Goal: Task Accomplishment & Management: Manage account settings

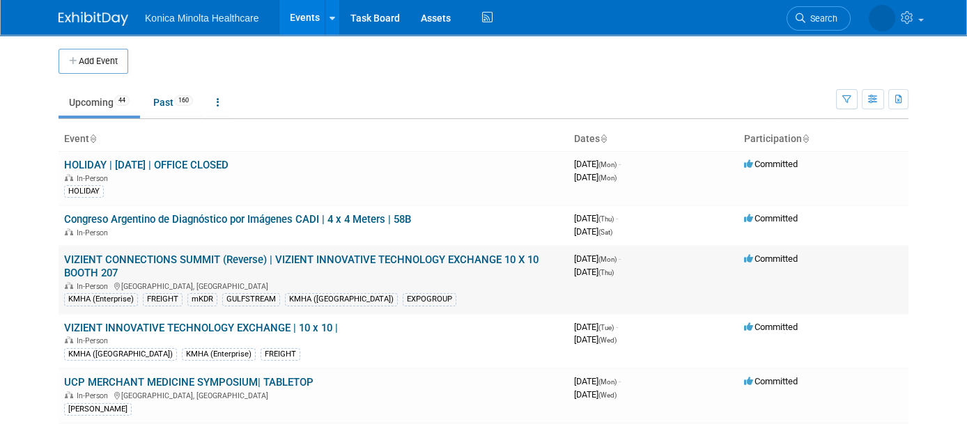
click at [393, 260] on link "VIZIENT CONNECTIONS SUMMIT (Reverse) | VIZIENT INNOVATIVE TECHNOLOGY EXCHANGE 1…" at bounding box center [301, 267] width 475 height 26
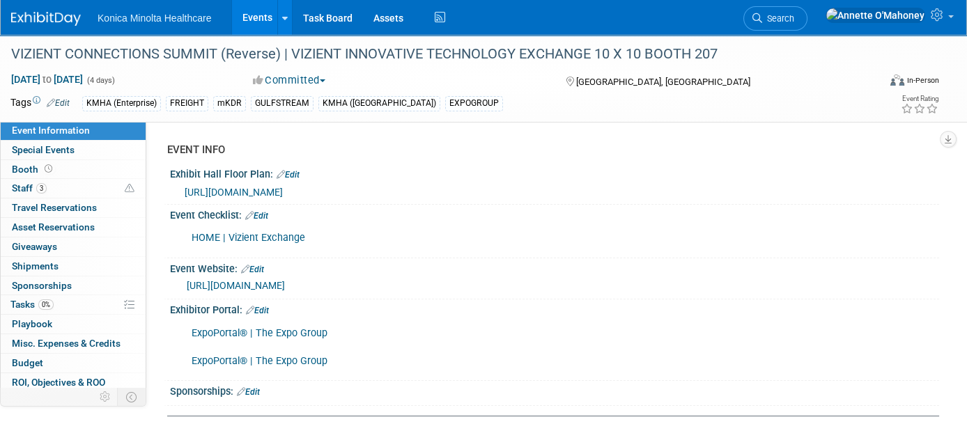
click at [283, 187] on span "[URL][DOMAIN_NAME]" at bounding box center [234, 192] width 98 height 11
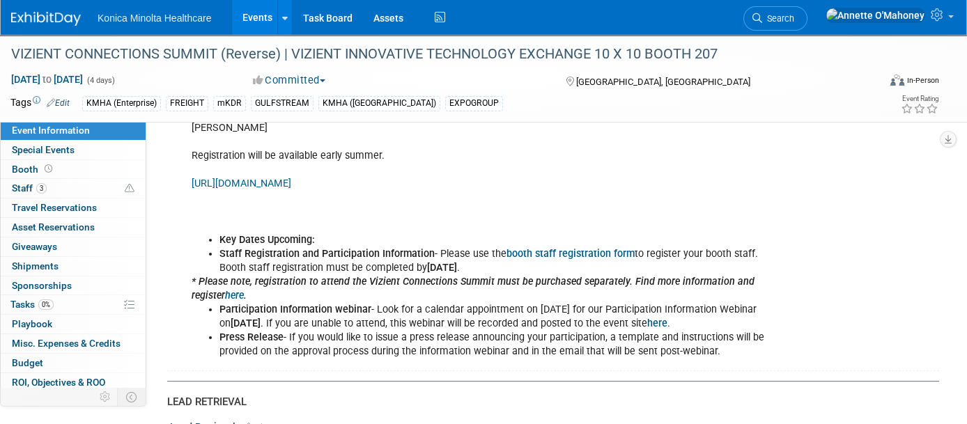
scroll to position [784, 0]
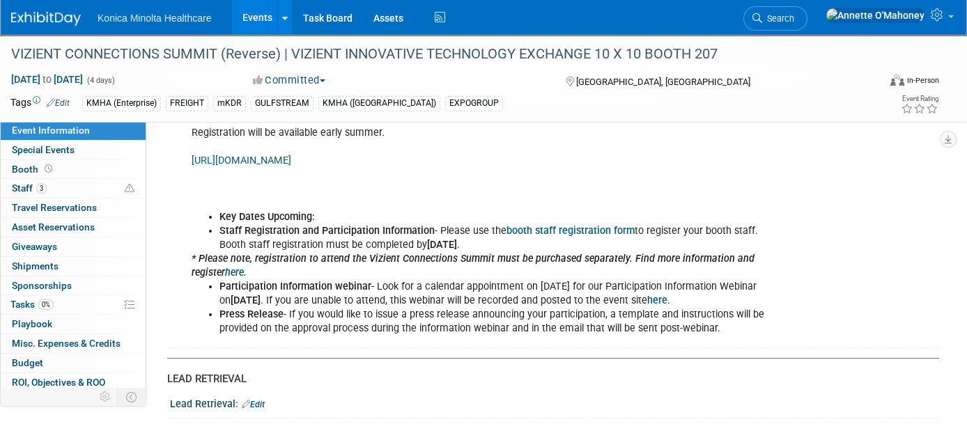
click at [291, 160] on link "[URL][DOMAIN_NAME]" at bounding box center [242, 161] width 100 height 12
click at [286, 15] on icon at bounding box center [285, 18] width 6 height 9
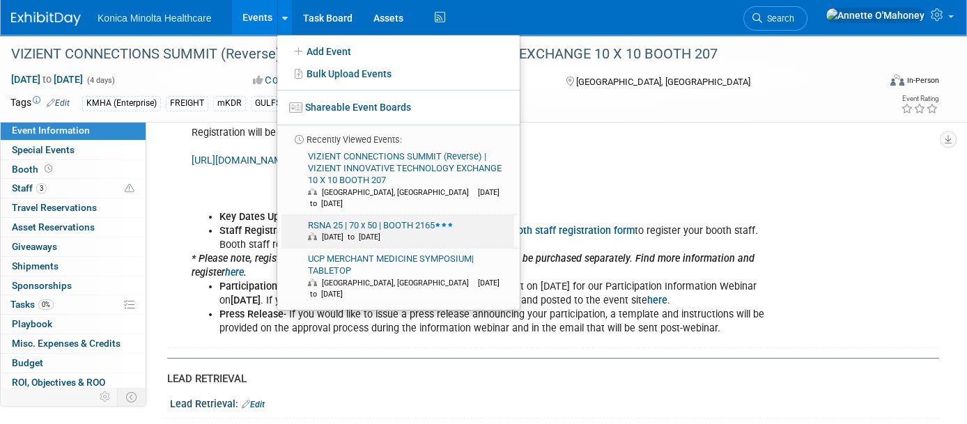
click at [374, 215] on link "RSNA 25 | 70 x 50 | BOOTH 2165 [DATE] to [DATE]" at bounding box center [398, 231] width 233 height 33
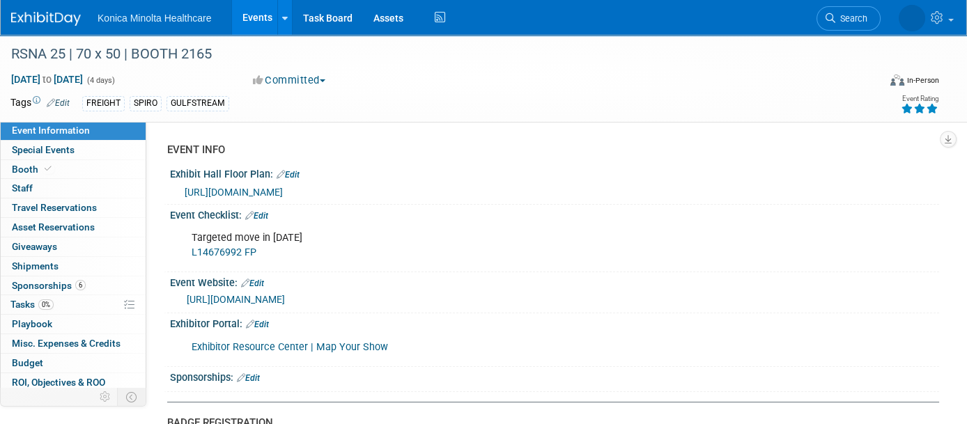
click at [285, 297] on link "https://www.rsna.org/annual-meeting/exhibitors-and-sponsors/planning-your-exhib…" at bounding box center [236, 299] width 98 height 11
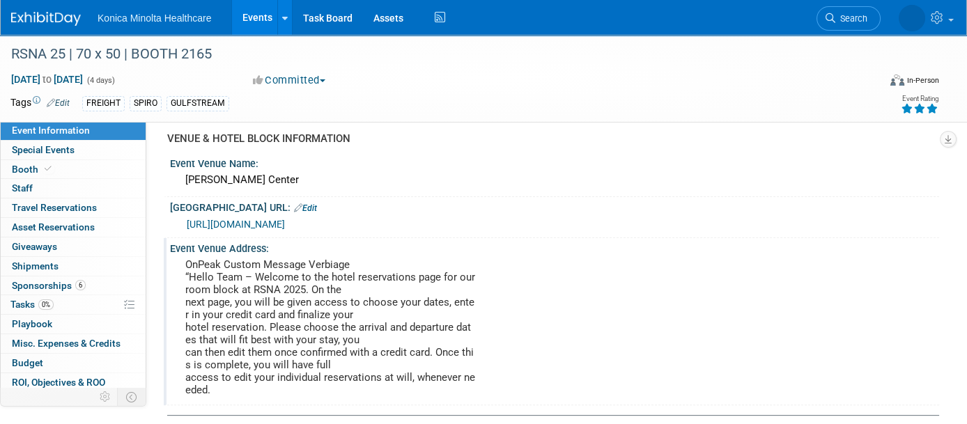
scroll to position [806, 0]
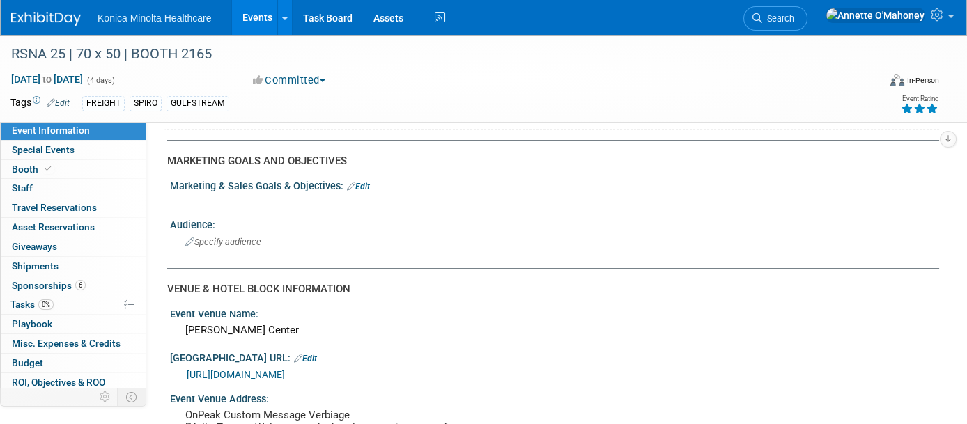
click at [364, 182] on link "Edit" at bounding box center [358, 187] width 23 height 10
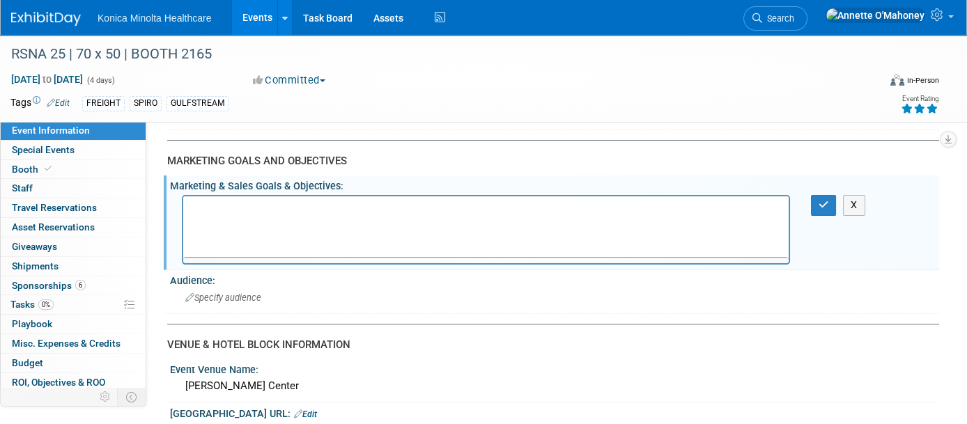
scroll to position [0, 0]
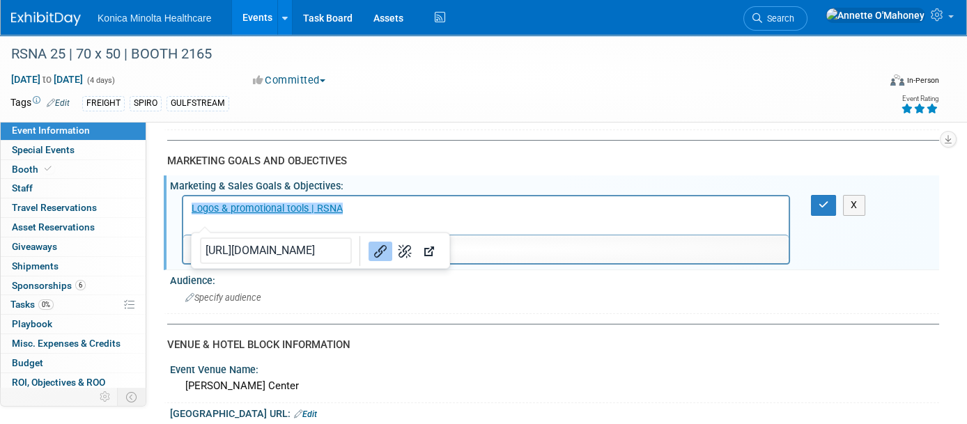
click at [484, 213] on p "﻿Logos & promotional tools | RSNA" at bounding box center [487, 209] width 590 height 14
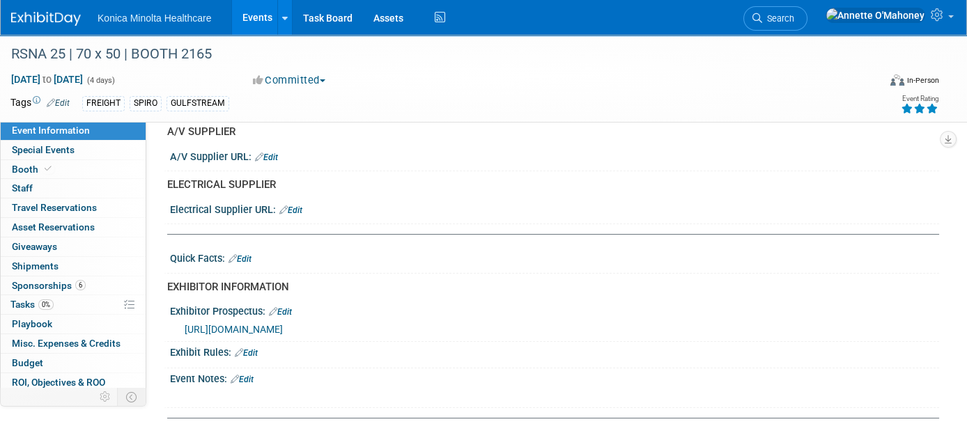
scroll to position [436, 0]
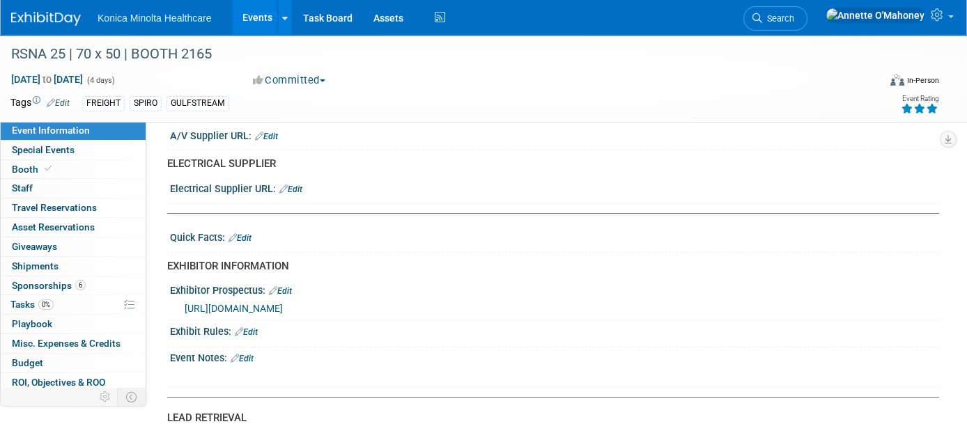
click at [254, 354] on link "Edit" at bounding box center [242, 359] width 23 height 10
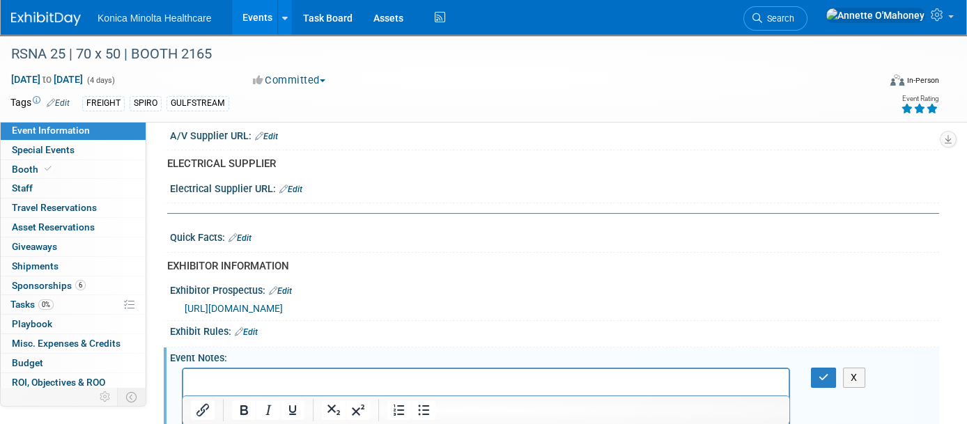
scroll to position [450, 0]
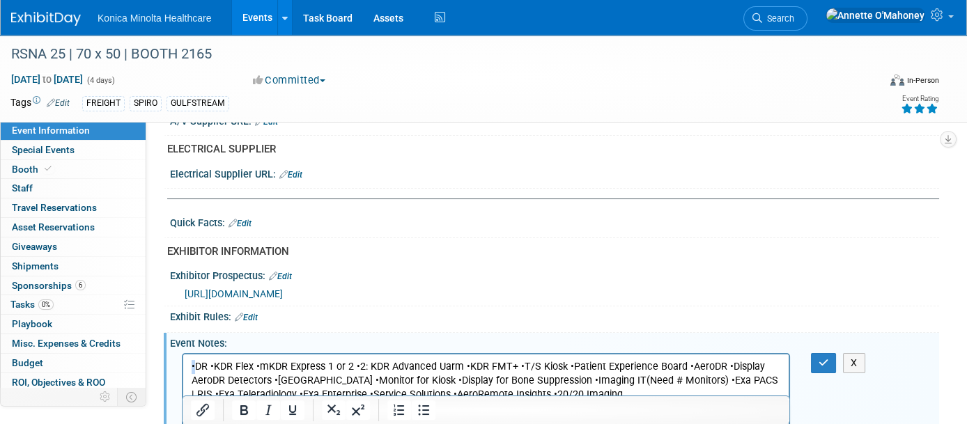
click at [189, 366] on html "•DR •KDR Flex •mKDR Express 1 or 2 •2: KDR Advanced Uarm •KDR FMT+ •T/S Kiosk •…" at bounding box center [486, 377] width 606 height 47
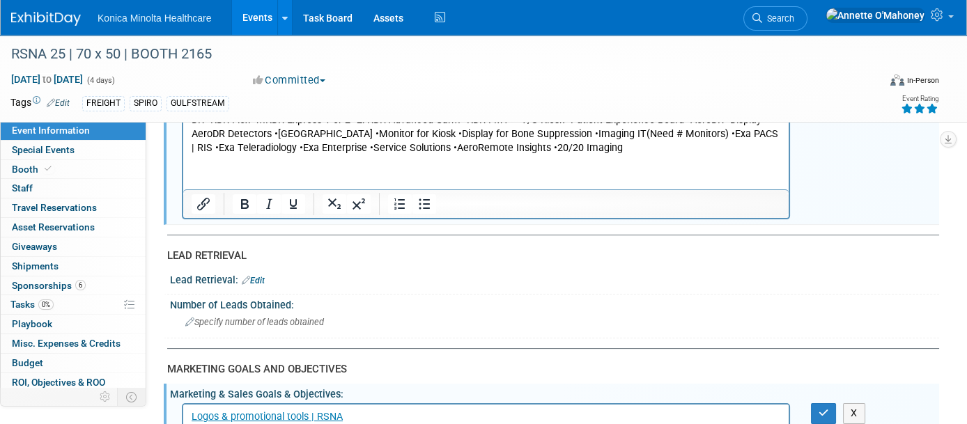
scroll to position [624, 0]
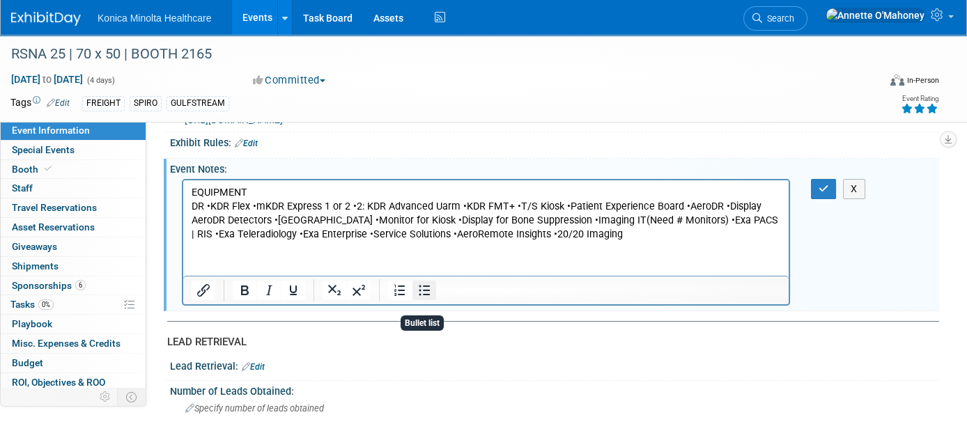
click at [421, 284] on icon "Bullet list" at bounding box center [424, 290] width 17 height 17
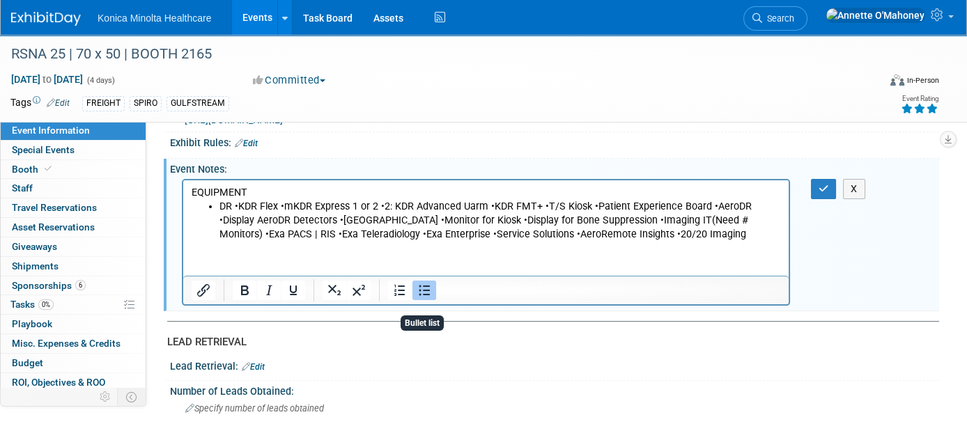
click at [417, 283] on icon "Bullet list" at bounding box center [424, 290] width 17 height 17
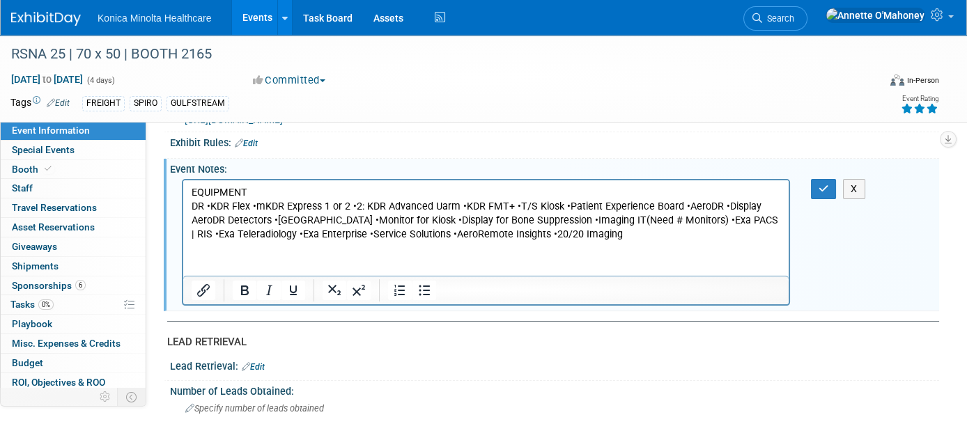
click at [211, 206] on p "DR •KDR Flex •mKDR Express 1 or 2 •2: KDR Advanced Uarm •KDR FMT+ •T/S Kiosk •P…" at bounding box center [487, 220] width 590 height 42
click at [424, 289] on icon "Bullet list" at bounding box center [424, 290] width 17 height 17
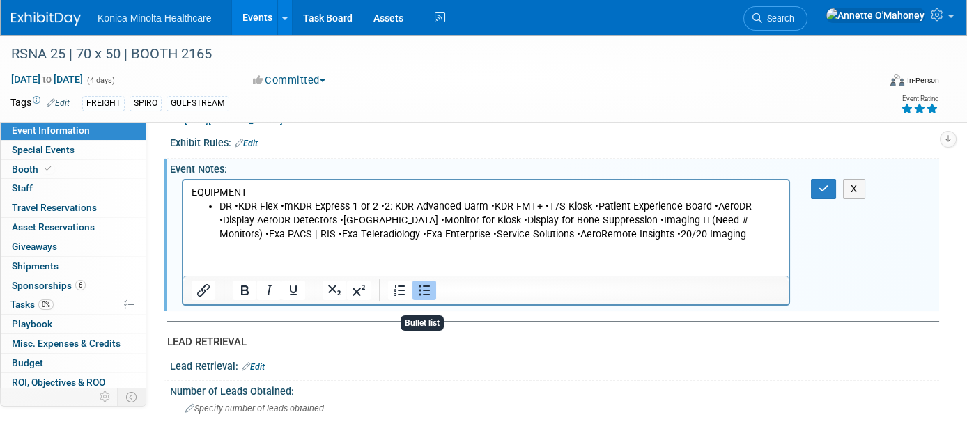
click at [424, 289] on icon "Bullet list" at bounding box center [424, 290] width 17 height 17
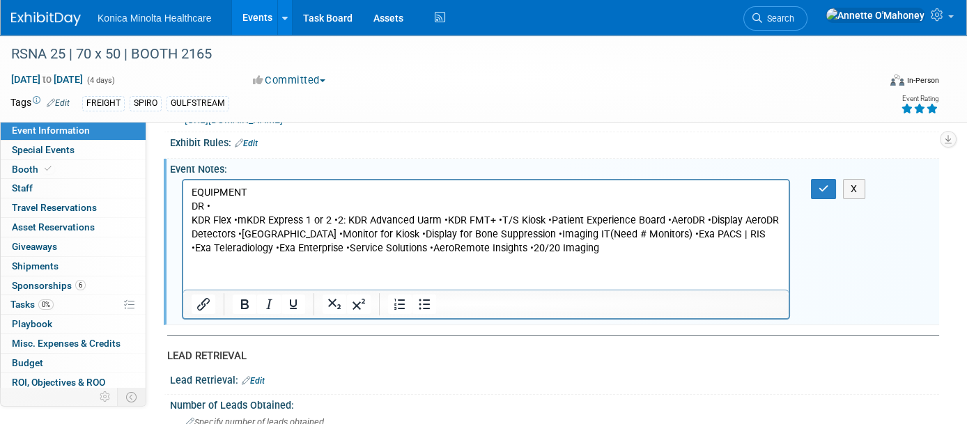
click at [226, 207] on p "DR •" at bounding box center [487, 206] width 590 height 14
click at [192, 219] on p "KDR Flex •mKDR Express 1 or 2 •2: KDR Advanced Uarm •KDR FMT+ •T/S Kiosk •Patie…" at bounding box center [487, 234] width 590 height 42
click at [423, 300] on icon "Bullet list" at bounding box center [424, 304] width 11 height 10
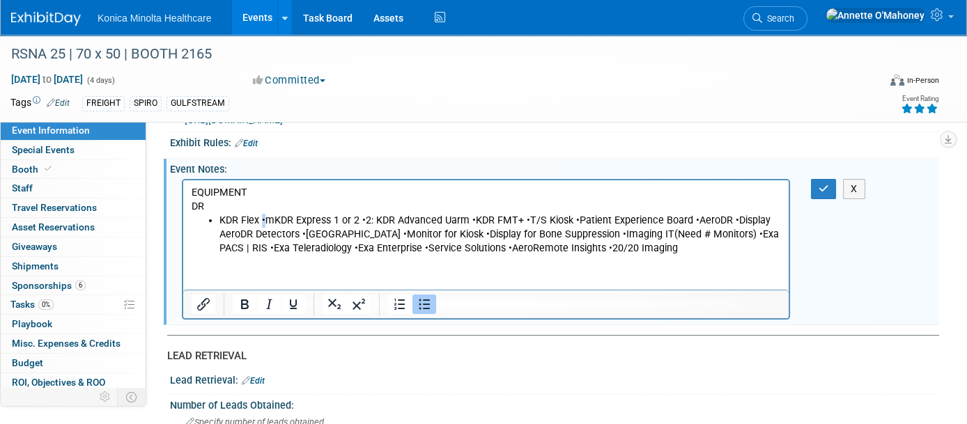
click at [263, 217] on li "KDR Flex •mKDR Express 1 or 2 •2: KDR Advanced Uarm •KDR FMT+ •T/S Kiosk •Patie…" at bounding box center [501, 234] width 562 height 42
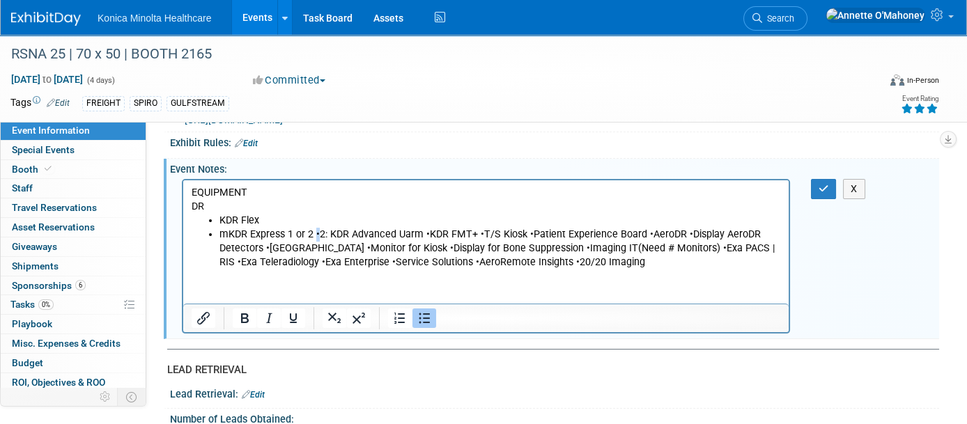
click at [317, 233] on li "mKDR Express 1 or 2 •2: KDR Advanced Uarm •KDR FMT+ •T/S Kiosk •Patient Experie…" at bounding box center [501, 248] width 562 height 42
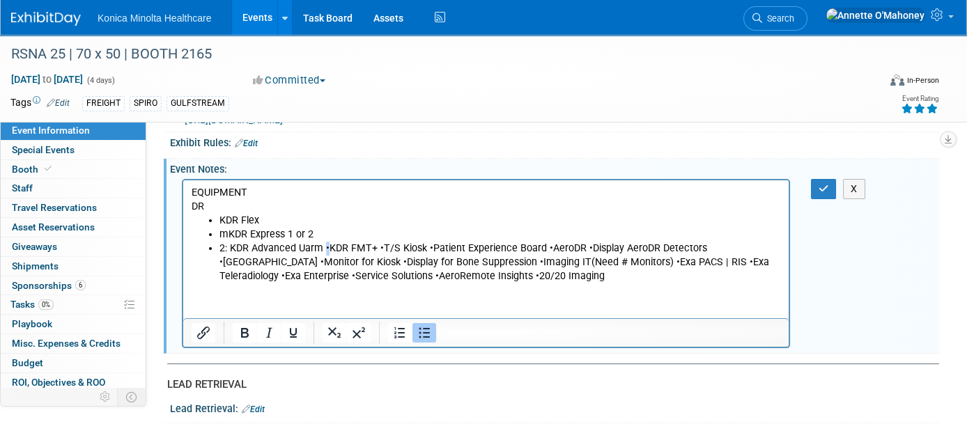
click at [328, 247] on li "2: KDR Advanced Uarm •KDR FMT+ •T/S Kiosk •Patient Experience Board •AeroDR •Di…" at bounding box center [501, 262] width 562 height 42
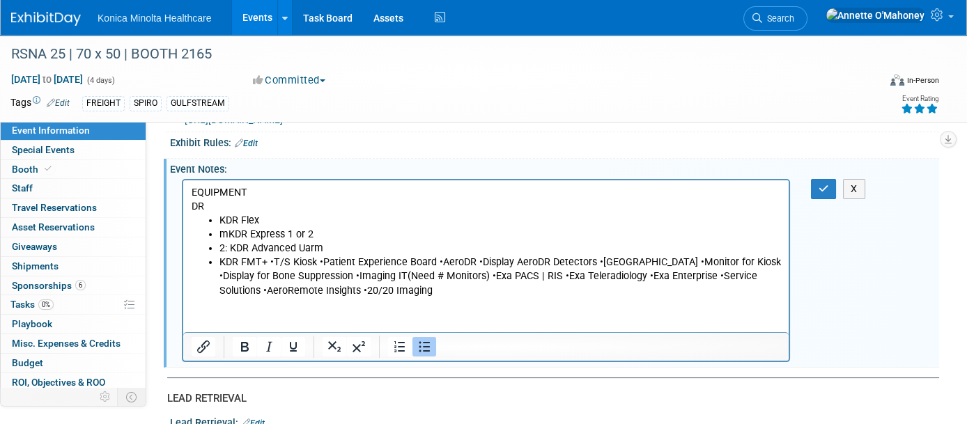
click at [272, 259] on li "KDR FMT+ •T/S Kiosk •Patient Experience Board •AeroDR •Display AeroDR Detectors…" at bounding box center [501, 276] width 562 height 42
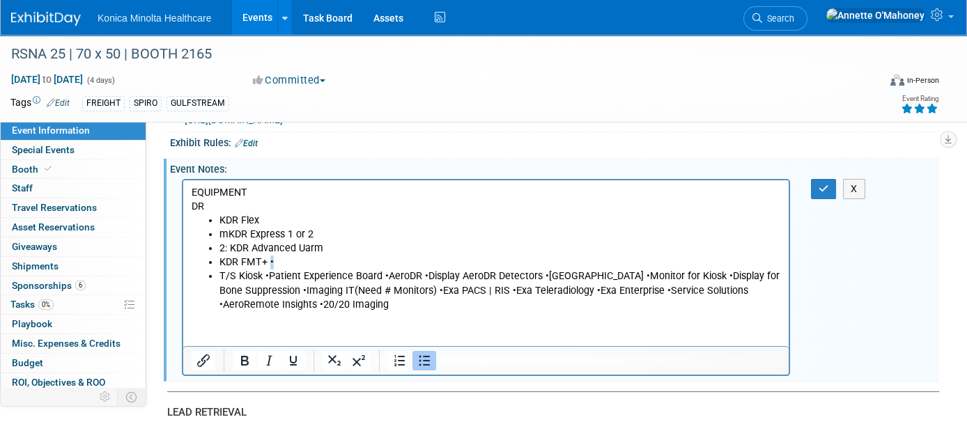
click at [268, 259] on li "KDR FMT+ •" at bounding box center [501, 262] width 562 height 14
click at [266, 277] on li "T/S Kiosk •Patient Experience Board •AeroDR •Display AeroDR Detectors •Kiosk •M…" at bounding box center [501, 290] width 562 height 42
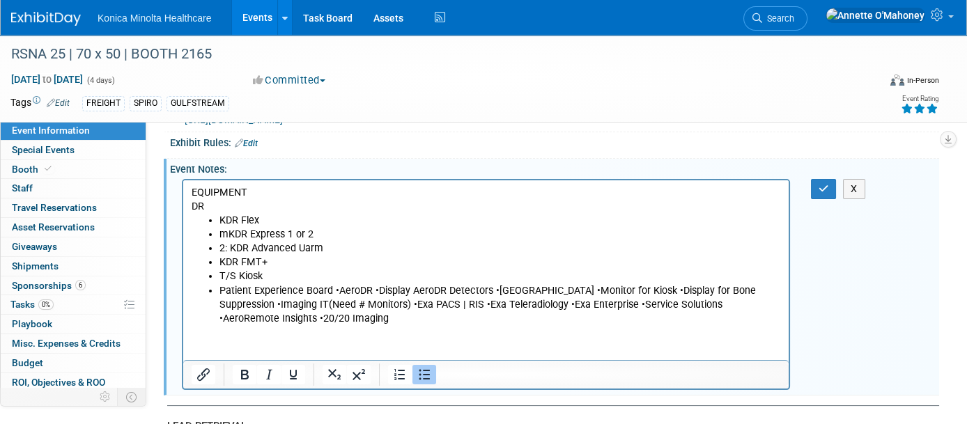
click at [335, 289] on li "Patient Experience Board •AeroDR •Display AeroDR Detectors •Kiosk •Monitor for …" at bounding box center [501, 305] width 562 height 42
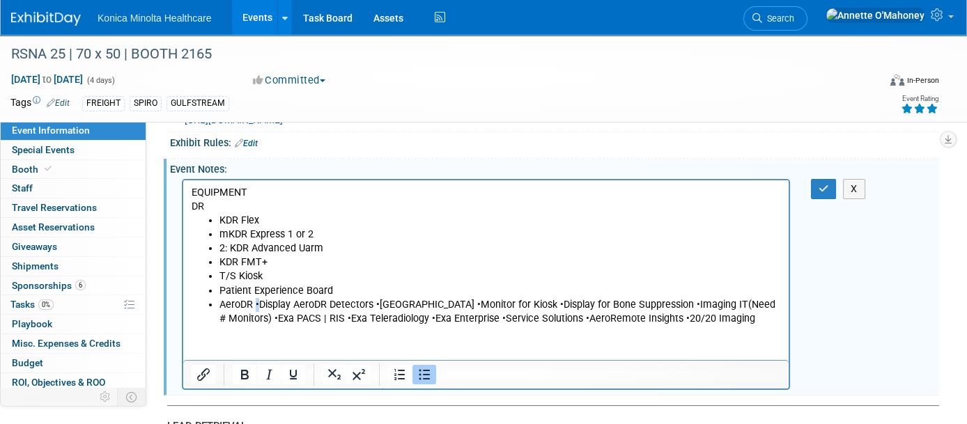
click at [256, 305] on li "AeroDR •Display AeroDR Detectors •Kiosk •Monitor for Kiosk •Display for Bone Su…" at bounding box center [501, 312] width 562 height 28
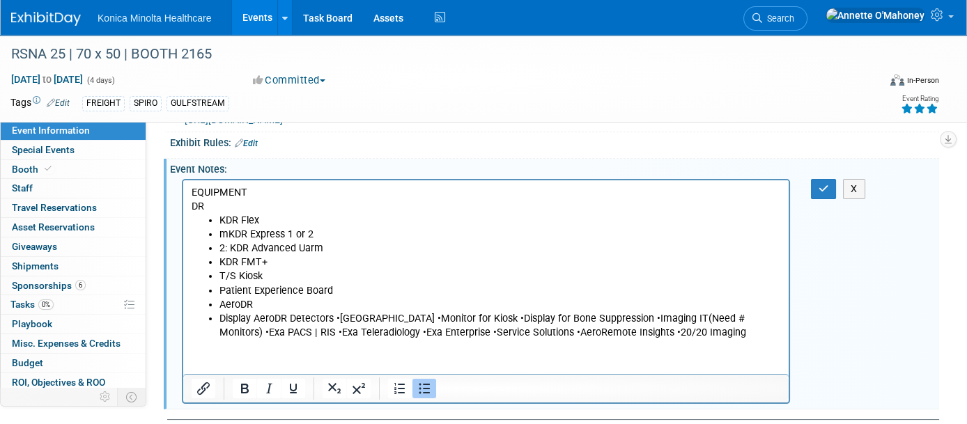
click at [247, 305] on li "AeroDR" at bounding box center [501, 305] width 562 height 14
click at [416, 384] on icon "Bullet list" at bounding box center [424, 389] width 17 height 17
click at [334, 318] on li "Display AeroDR Detectors •Kiosk •Monitor for Kiosk •Display for Bone Suppressio…" at bounding box center [501, 326] width 562 height 28
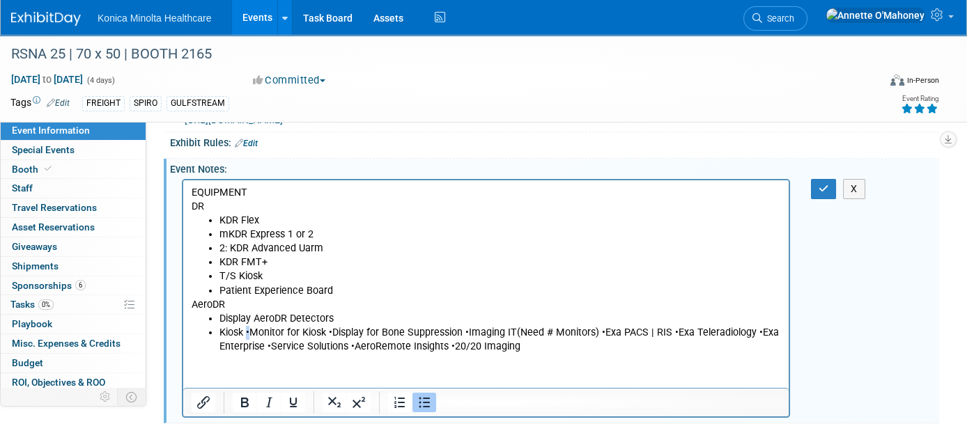
click at [247, 330] on li "Kiosk •Monitor for Kiosk •Display for Bone Suppression •Imaging IT(Need # Monit…" at bounding box center [501, 339] width 562 height 28
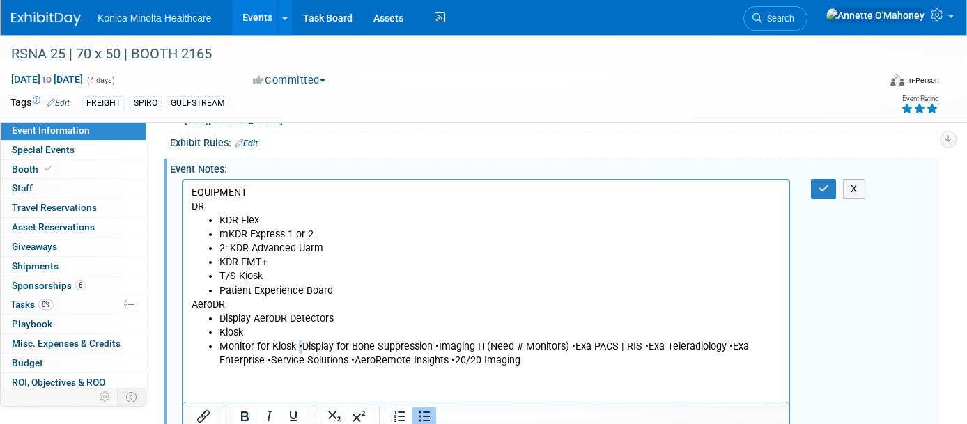
click at [298, 344] on li "Monitor for Kiosk •Display for Bone Suppression •Imaging IT(Need # Monitors) •E…" at bounding box center [501, 353] width 562 height 28
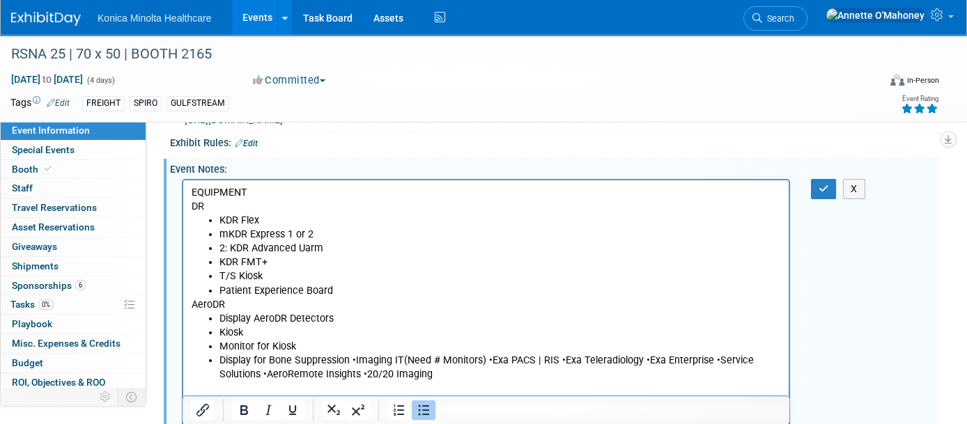
click at [355, 359] on li "Display for Bone Suppression •Imaging IT(Need # Monitors) •Exa PACS | RIS •Exa …" at bounding box center [501, 367] width 562 height 28
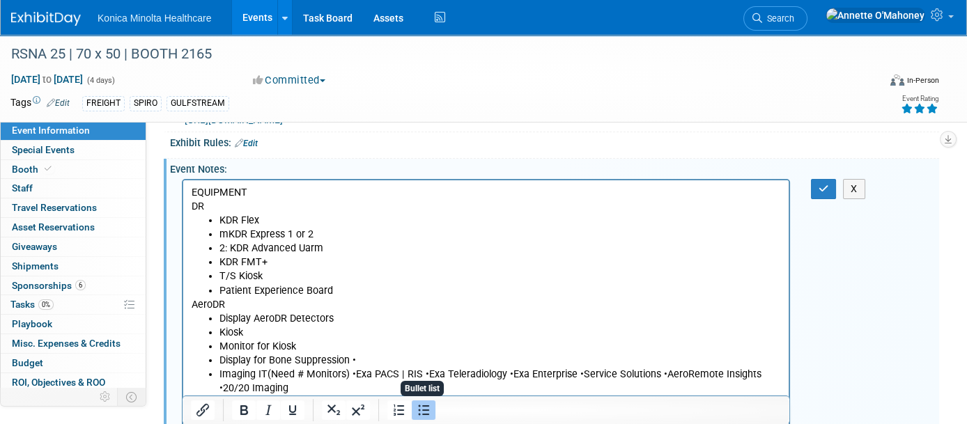
click at [420, 413] on icon "Bullet list" at bounding box center [423, 410] width 17 height 17
click at [325, 372] on p "Imaging IT(Need # Monitors) •Exa PACS | RIS •Exa Teleradiology •Exa Enterprise …" at bounding box center [487, 381] width 590 height 28
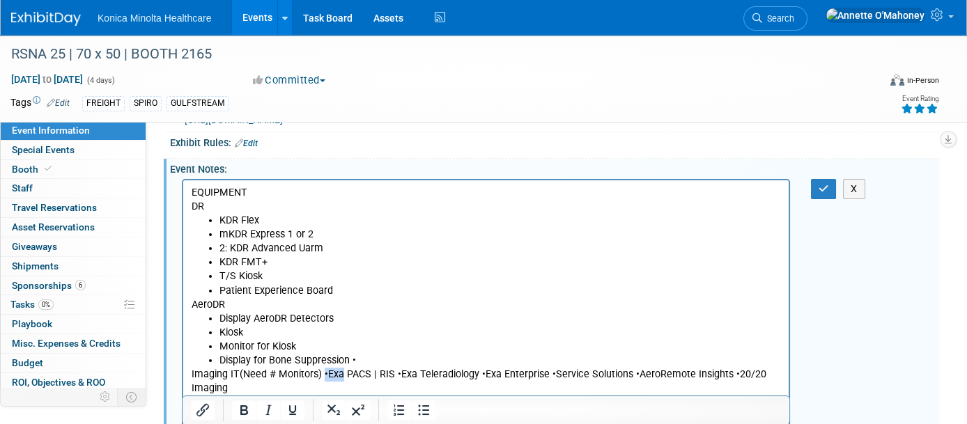
click at [323, 372] on p "Imaging IT(Need # Monitors) •Exa PACS | RIS •Exa Teleradiology •Exa Enterprise …" at bounding box center [487, 381] width 590 height 28
click at [325, 372] on p "Imaging IT(Need # Monitors) •Exa PACS | RIS •Exa Teleradiology •Exa Enterprise …" at bounding box center [487, 381] width 590 height 28
click at [323, 372] on p "Imaging IT(Need # Monitors) •Exa PACS | RIS •Exa Teleradiology •Exa Enterprise …" at bounding box center [487, 381] width 590 height 28
click at [323, 375] on p "Imaging IT(Need # Monitors) •Exa PACS | RIS •Exa Teleradiology •Exa Enterprise …" at bounding box center [487, 381] width 590 height 28
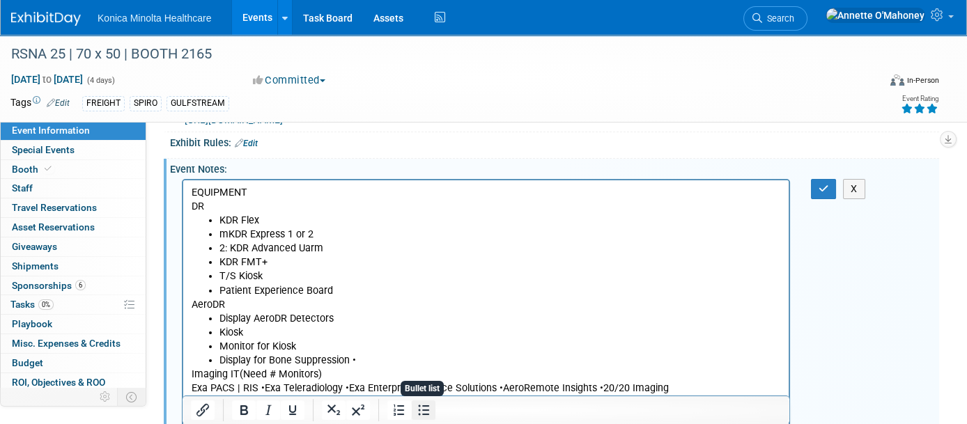
click at [421, 410] on icon "Bullet list" at bounding box center [423, 410] width 17 height 17
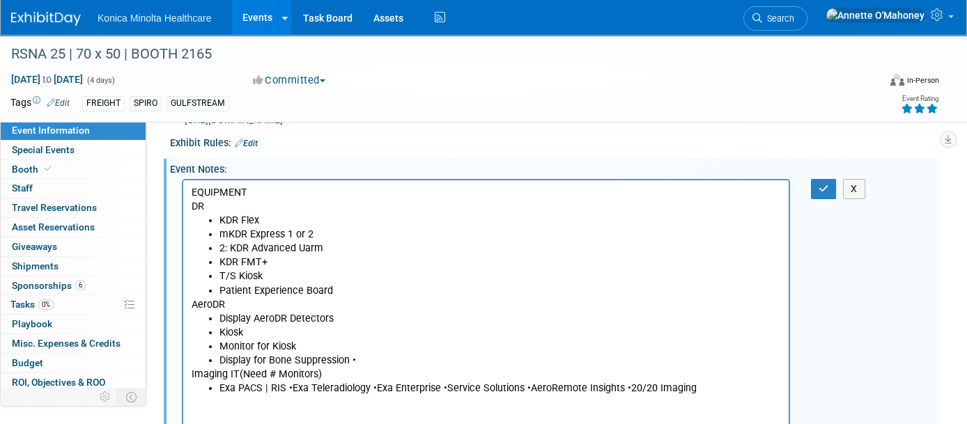
scroll to position [799, 0]
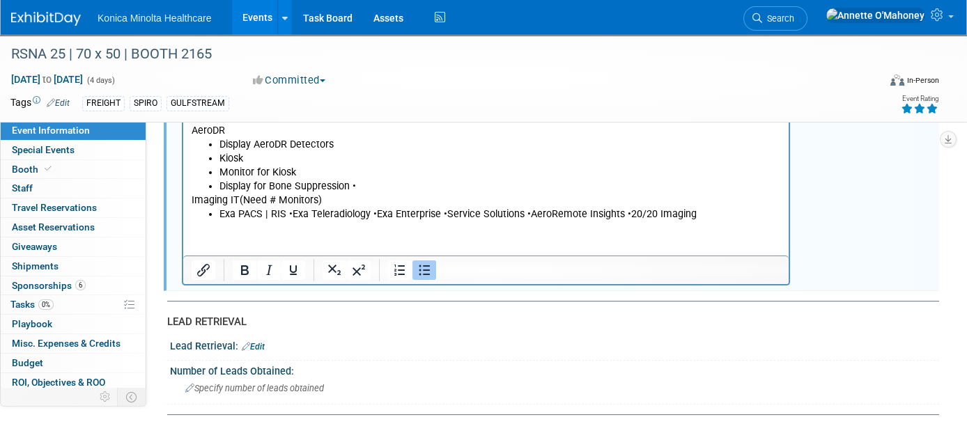
click at [289, 218] on li "Exa PACS | RIS •Exa Teleradiology •Exa Enterprise •Service Solutions •AeroRemot…" at bounding box center [501, 214] width 562 height 14
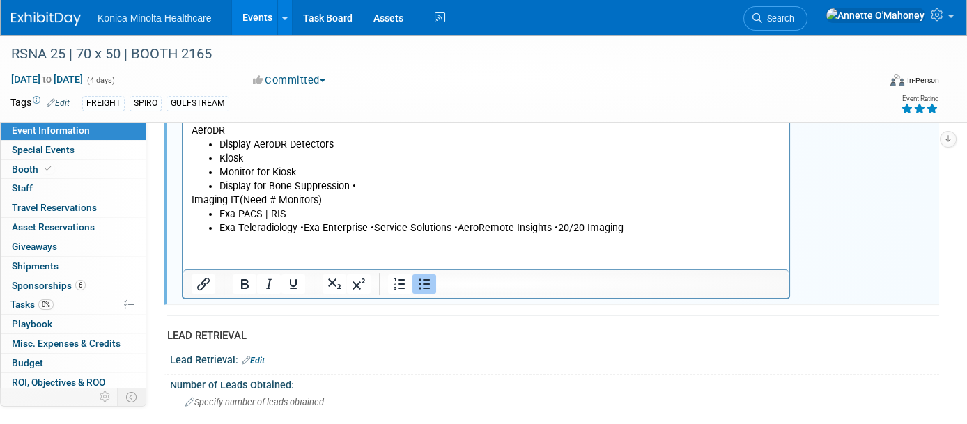
click at [300, 224] on li "Exa Teleradiology •Exa Enterprise •Service Solutions •AeroRemote Insights •20/2…" at bounding box center [501, 228] width 562 height 14
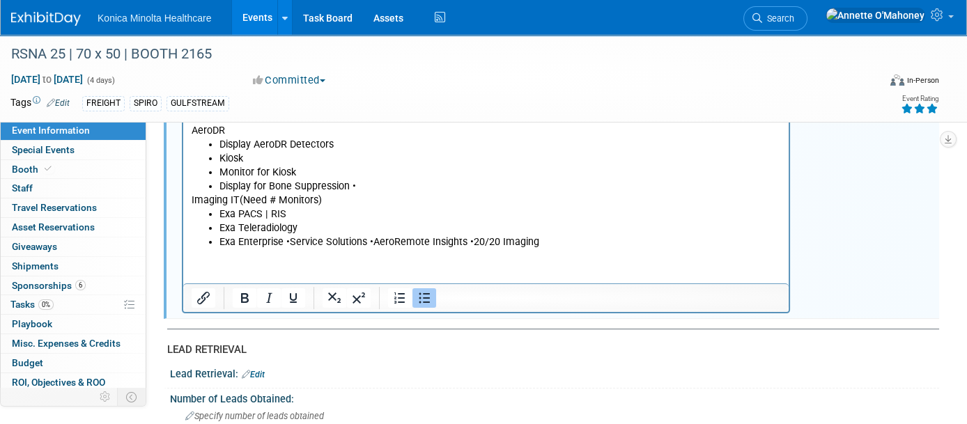
click at [286, 240] on li "Exa Enterprise •Service Solutions •AeroRemote Insights •20/20 Imaging" at bounding box center [501, 242] width 562 height 14
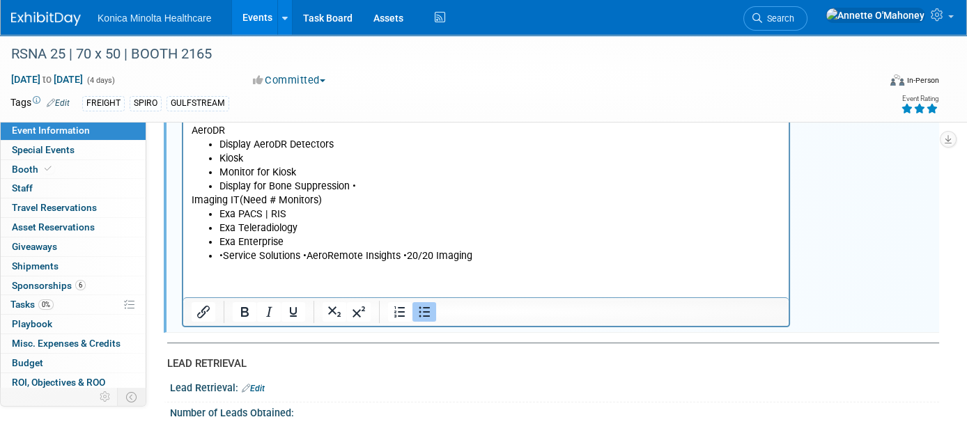
click at [419, 312] on icon "Bullet list" at bounding box center [424, 312] width 11 height 10
click at [272, 254] on p "Service Solutions •AeroRemote Insights •20/20 Imaging" at bounding box center [487, 256] width 590 height 14
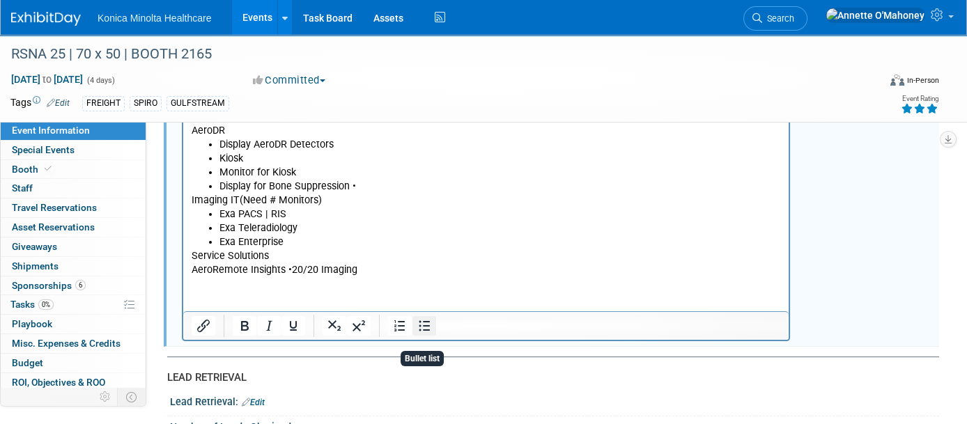
click at [424, 327] on icon "Bullet list" at bounding box center [424, 326] width 17 height 17
click at [316, 268] on li "AeroRemote Insights •20/20 Imaging" at bounding box center [501, 270] width 562 height 14
click at [424, 325] on icon "Bullet list" at bounding box center [424, 326] width 17 height 17
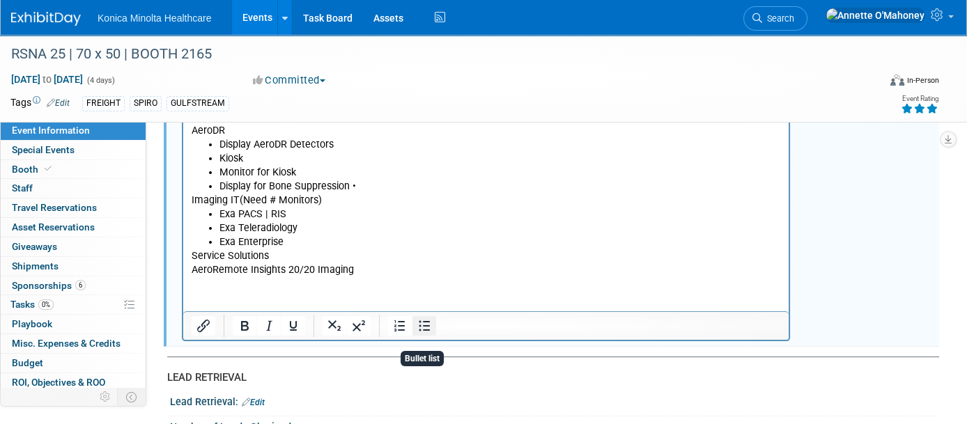
click at [424, 325] on icon "Bullet list" at bounding box center [424, 326] width 17 height 17
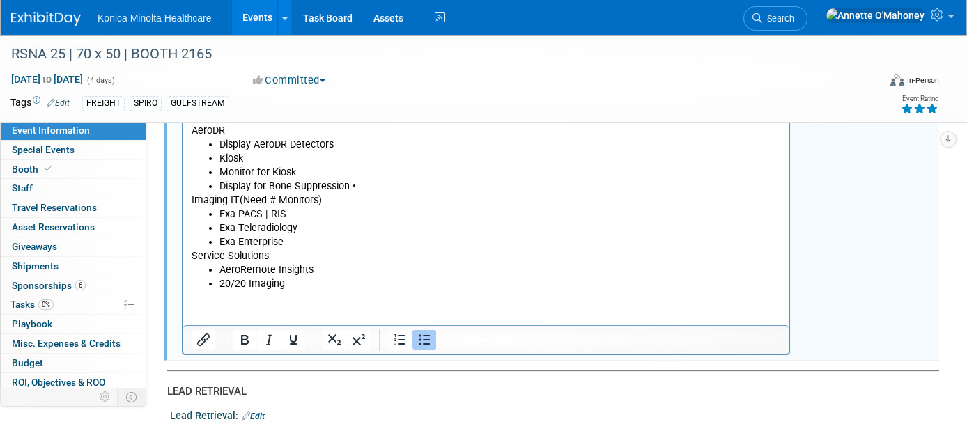
click at [424, 329] on div at bounding box center [412, 340] width 65 height 22
click at [428, 339] on icon "Bullet list" at bounding box center [424, 340] width 17 height 17
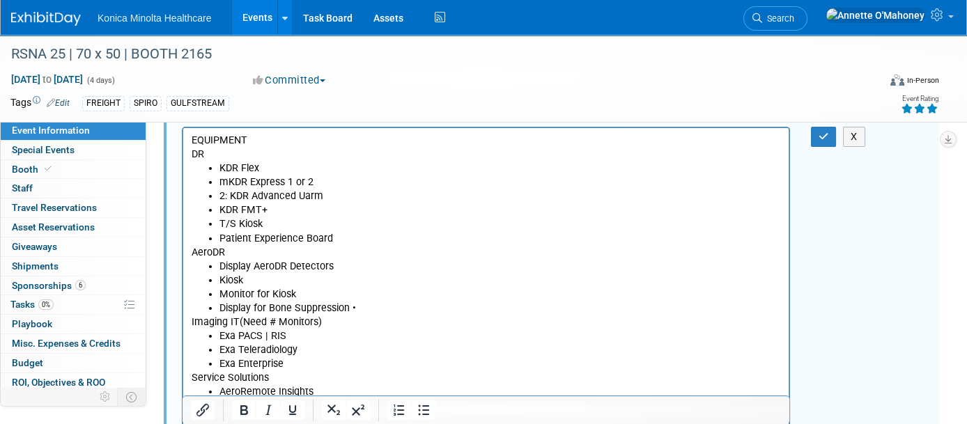
scroll to position [624, 0]
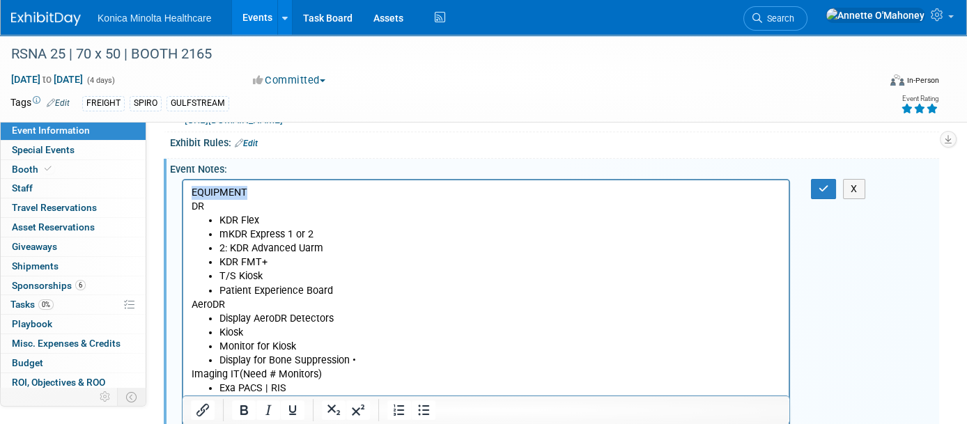
drag, startPoint x: 256, startPoint y: 192, endPoint x: 185, endPoint y: 195, distance: 71.1
click at [185, 195] on html "EQUIPMENT DR KDR Flex mKDR Express 1 or 2 2: KDR Advanced Uarm KDR FMT+ T/S Kio…" at bounding box center [486, 323] width 606 height 286
click at [831, 185] on button "button" at bounding box center [824, 189] width 26 height 20
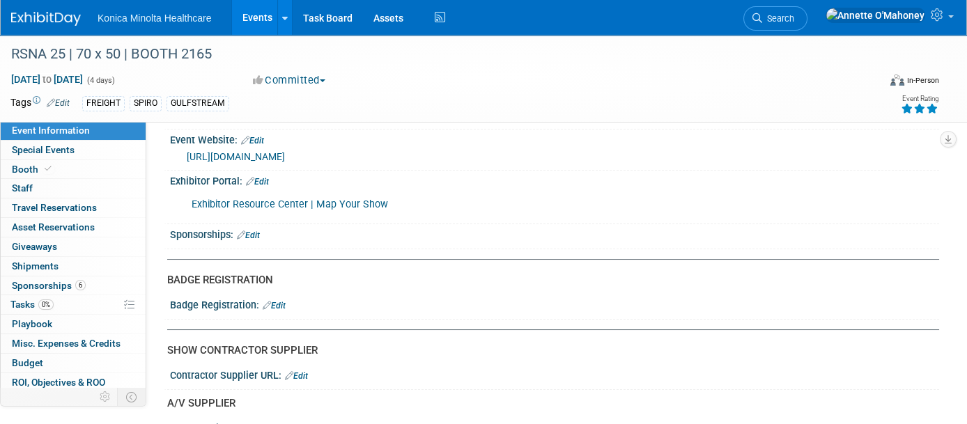
scroll to position [0, 0]
